Goal: Task Accomplishment & Management: Manage account settings

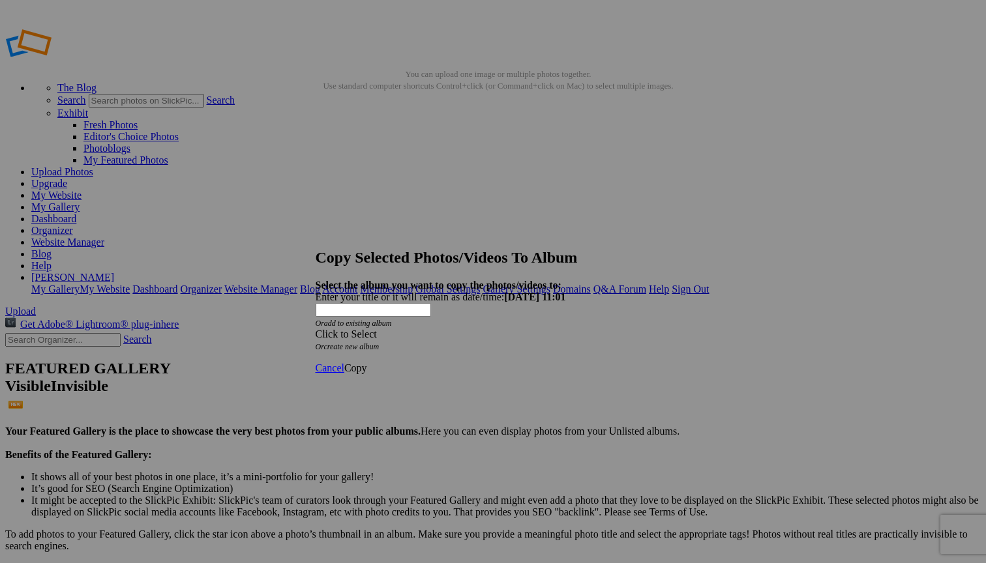
click at [550, 329] on div "Click to Select" at bounding box center [489, 335] width 346 height 12
click at [419, 384] on link "Home Page" at bounding box center [395, 378] width 48 height 11
click at [367, 363] on span "Copy" at bounding box center [355, 368] width 23 height 11
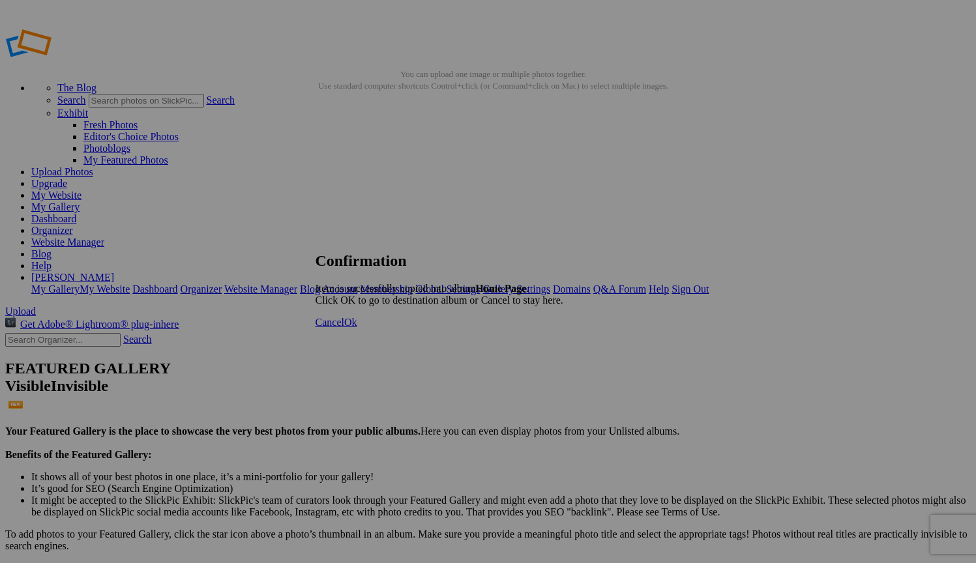
click at [357, 328] on span "Ok" at bounding box center [350, 322] width 13 height 11
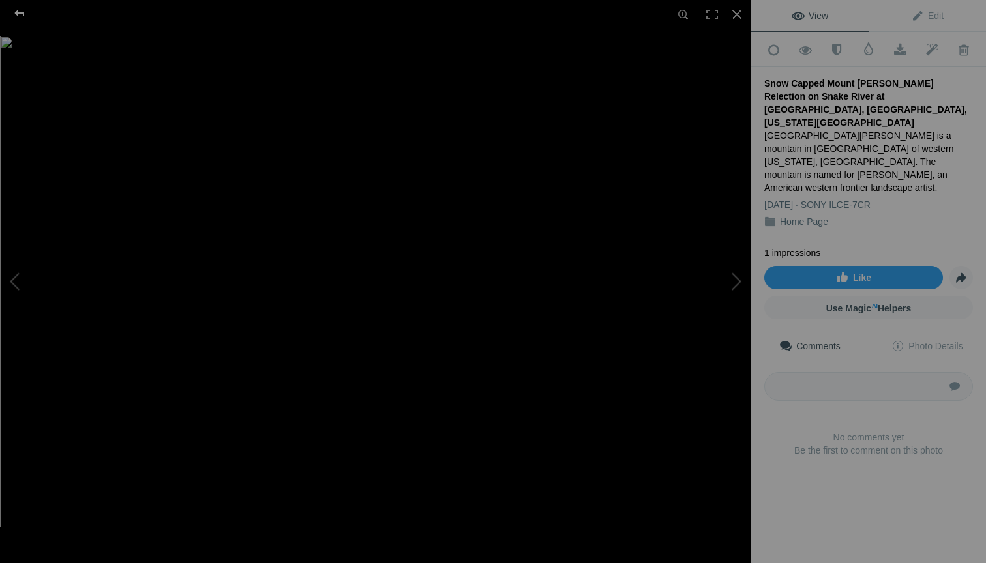
click at [20, 16] on div at bounding box center [19, 13] width 47 height 26
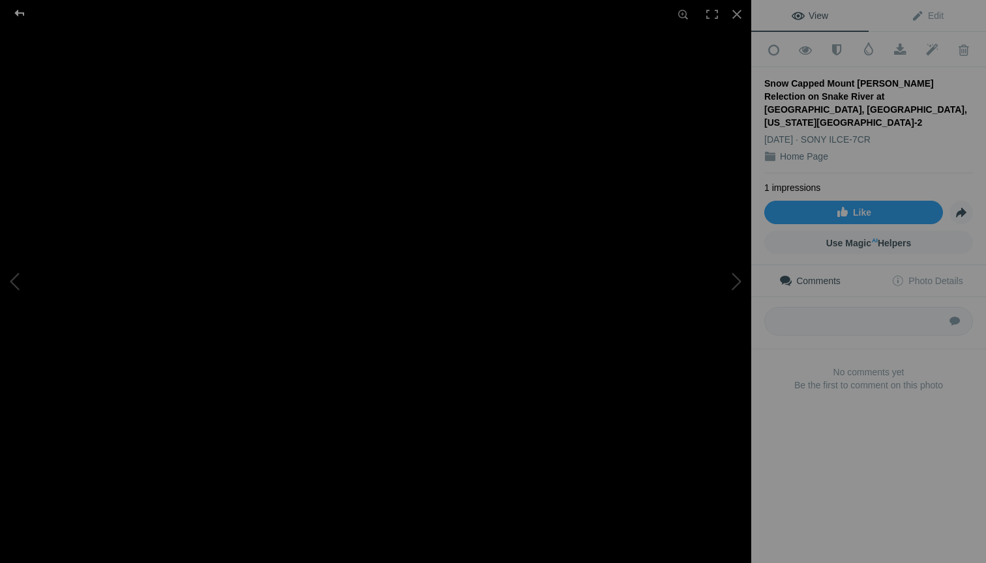
click at [23, 12] on div at bounding box center [19, 13] width 47 height 26
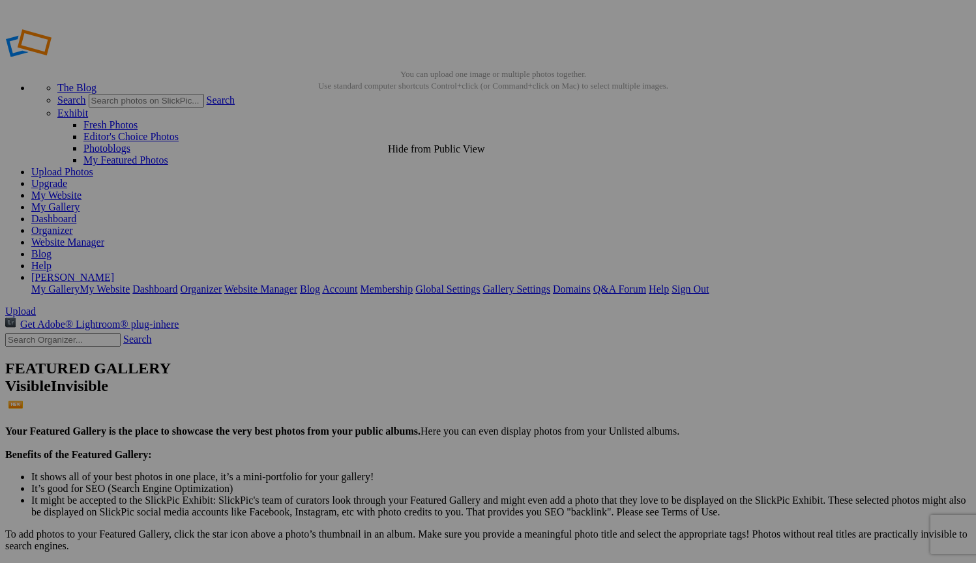
click at [104, 237] on link "Website Manager" at bounding box center [67, 242] width 73 height 11
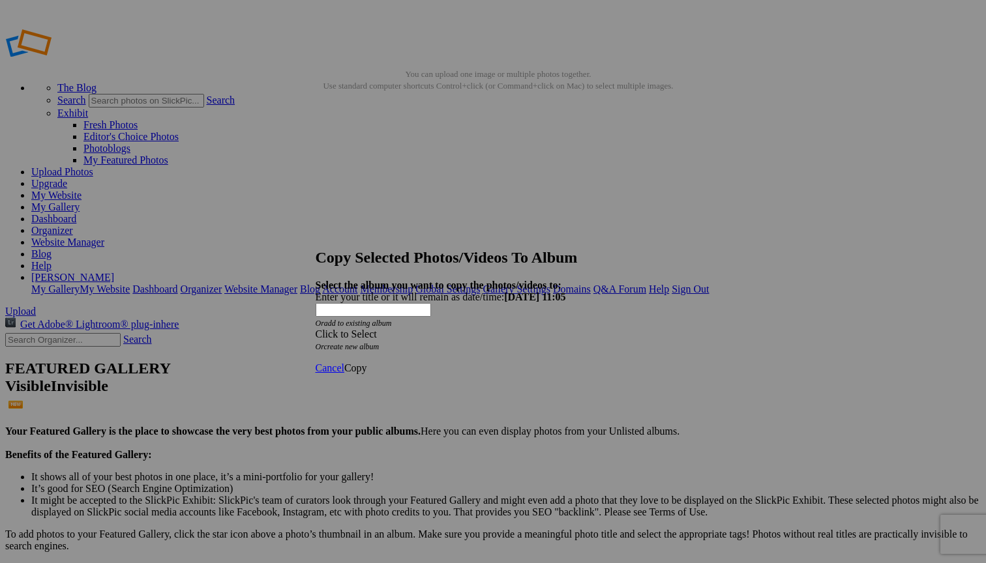
click at [505, 329] on div "Click to Select" at bounding box center [489, 335] width 346 height 12
click at [562, 280] on strong "Select the album you want to copy the photos/videos to:" at bounding box center [439, 285] width 246 height 11
click at [344, 363] on span "Cancel" at bounding box center [330, 368] width 29 height 11
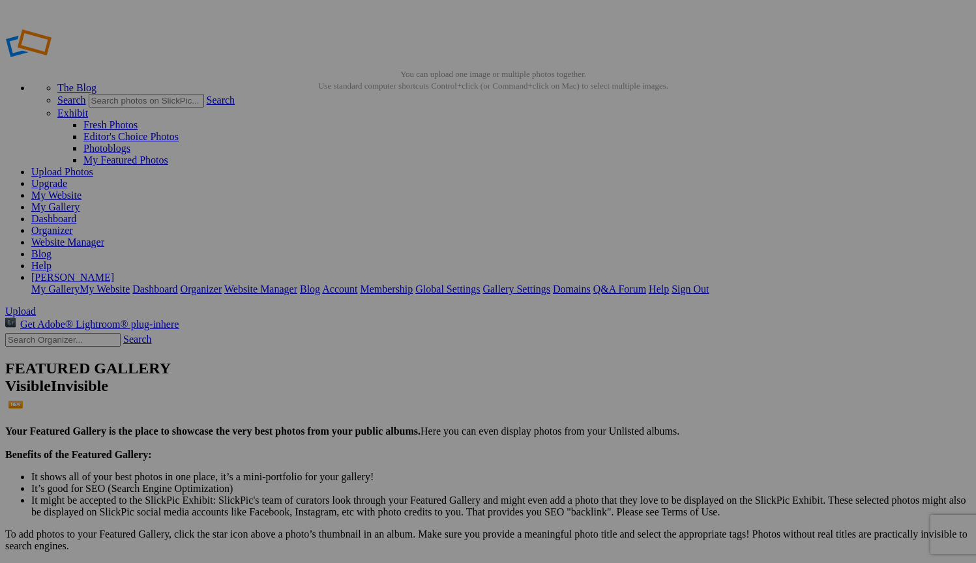
drag, startPoint x: 488, startPoint y: 173, endPoint x: 440, endPoint y: 171, distance: 48.3
drag, startPoint x: 472, startPoint y: 195, endPoint x: 343, endPoint y: 195, distance: 128.5
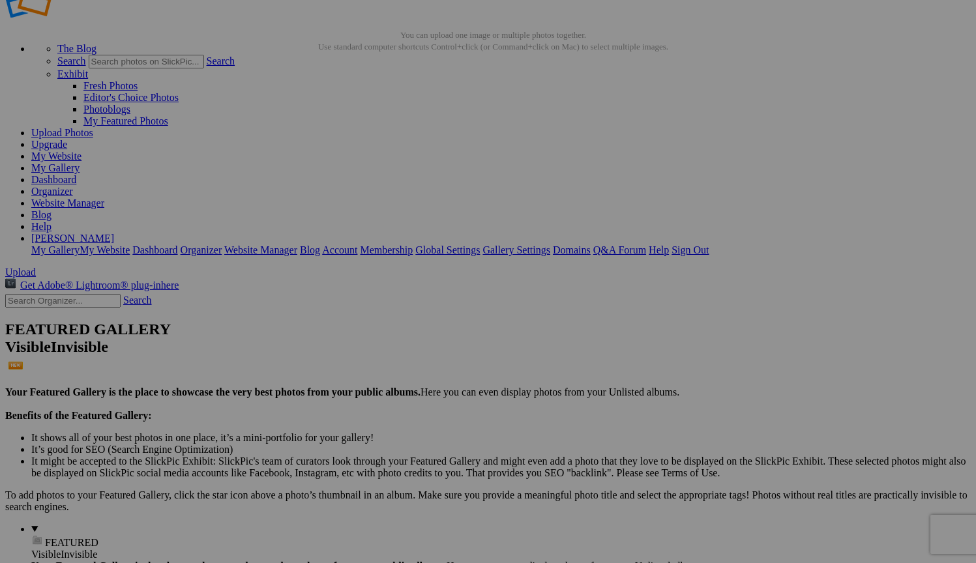
scroll to position [55, 0]
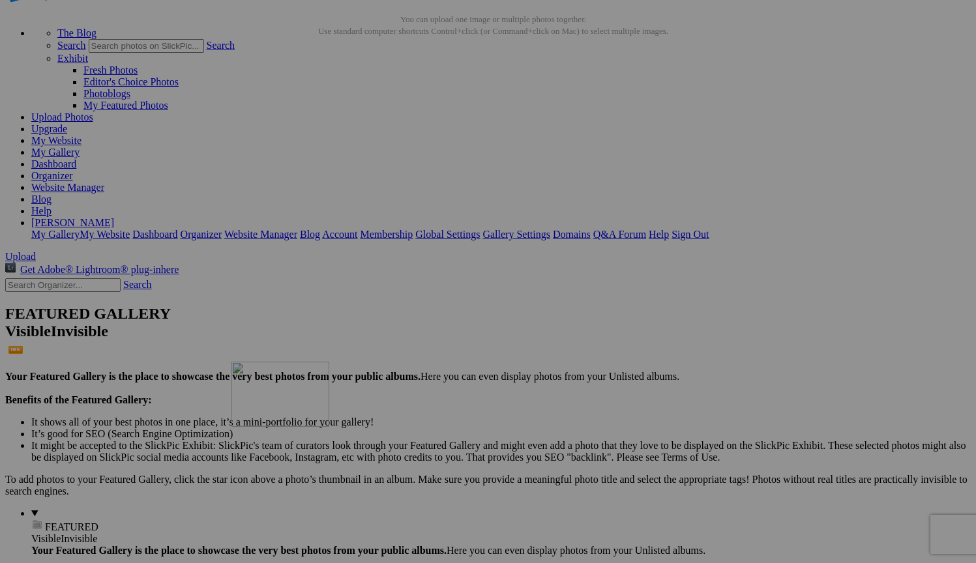
drag, startPoint x: 711, startPoint y: 309, endPoint x: 417, endPoint y: 475, distance: 337.6
drag, startPoint x: 375, startPoint y: 484, endPoint x: 233, endPoint y: 328, distance: 210.5
drag, startPoint x: 357, startPoint y: 316, endPoint x: 609, endPoint y: 294, distance: 253.4
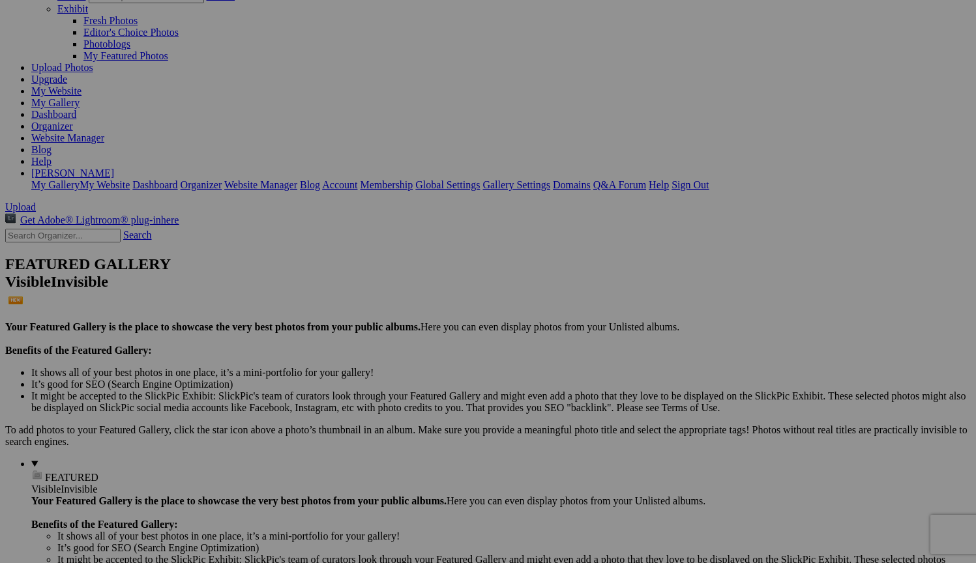
scroll to position [105, 0]
drag, startPoint x: 393, startPoint y: 441, endPoint x: 313, endPoint y: 276, distance: 183.2
drag, startPoint x: 719, startPoint y: 442, endPoint x: 565, endPoint y: 277, distance: 225.2
drag, startPoint x: 841, startPoint y: 434, endPoint x: 421, endPoint y: 439, distance: 420.0
drag, startPoint x: 549, startPoint y: 439, endPoint x: 214, endPoint y: 426, distance: 335.5
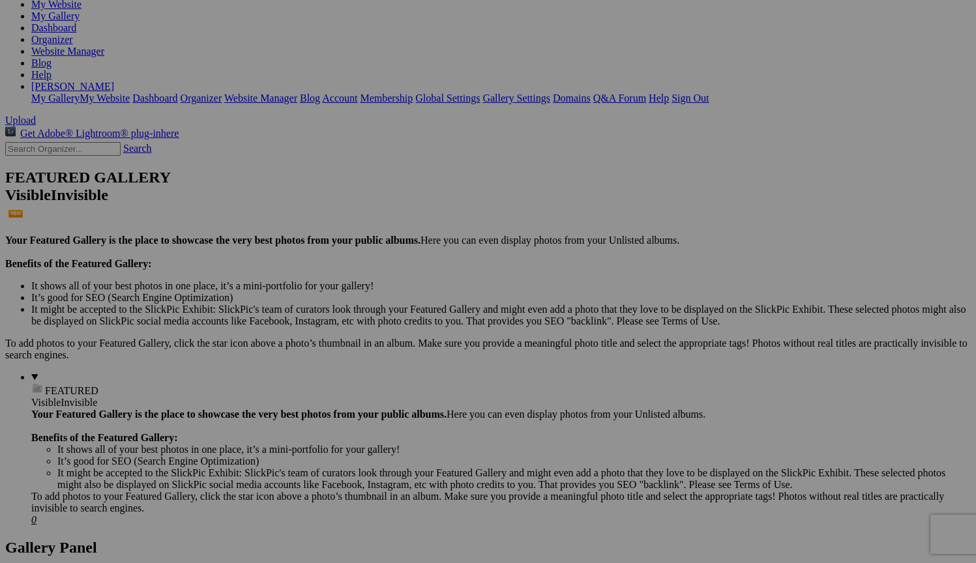
scroll to position [204, 0]
